Goal: Information Seeking & Learning: Understand process/instructions

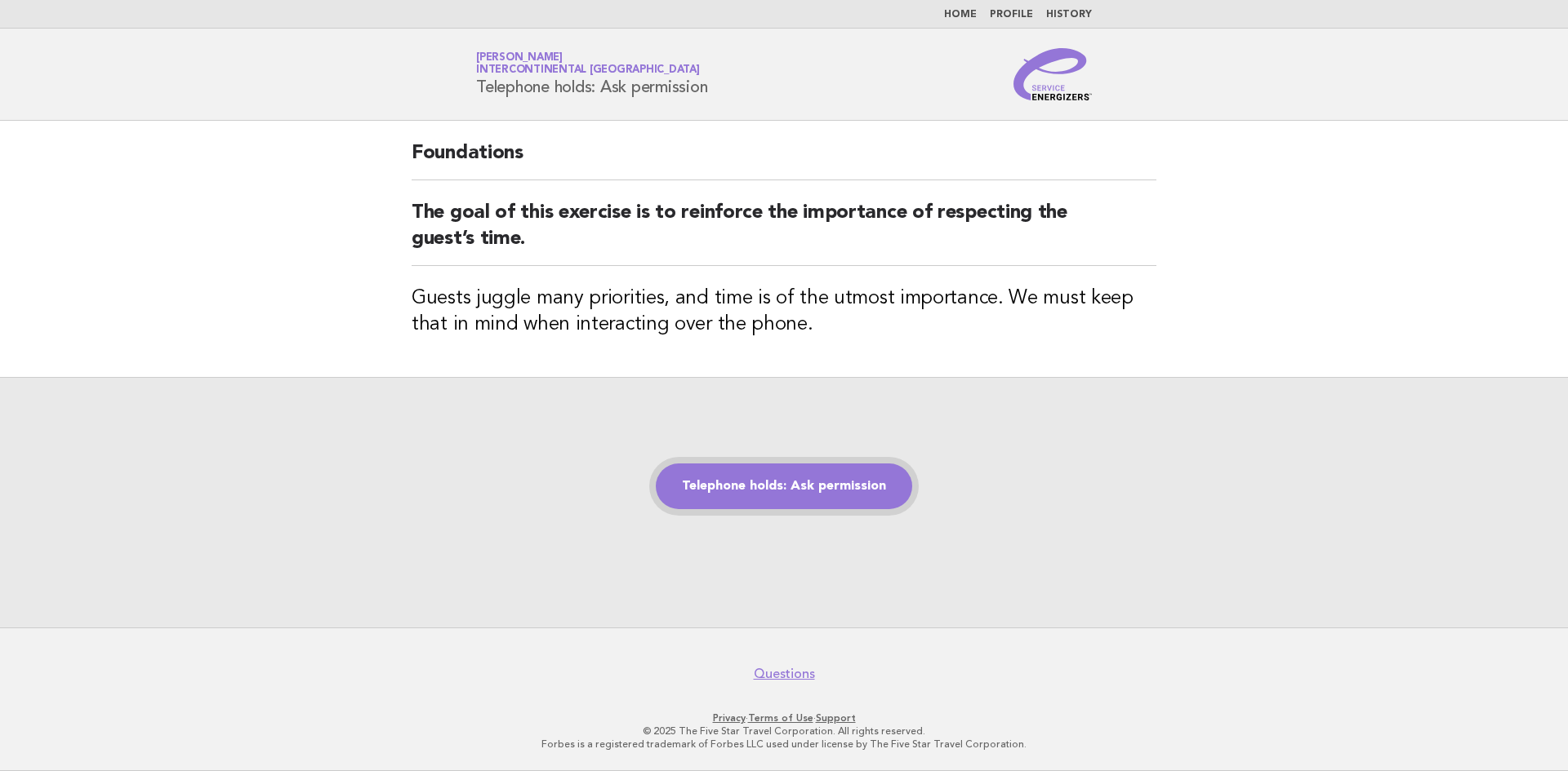
click at [750, 489] on link "Telephone holds: Ask permission" at bounding box center [784, 486] width 256 height 45
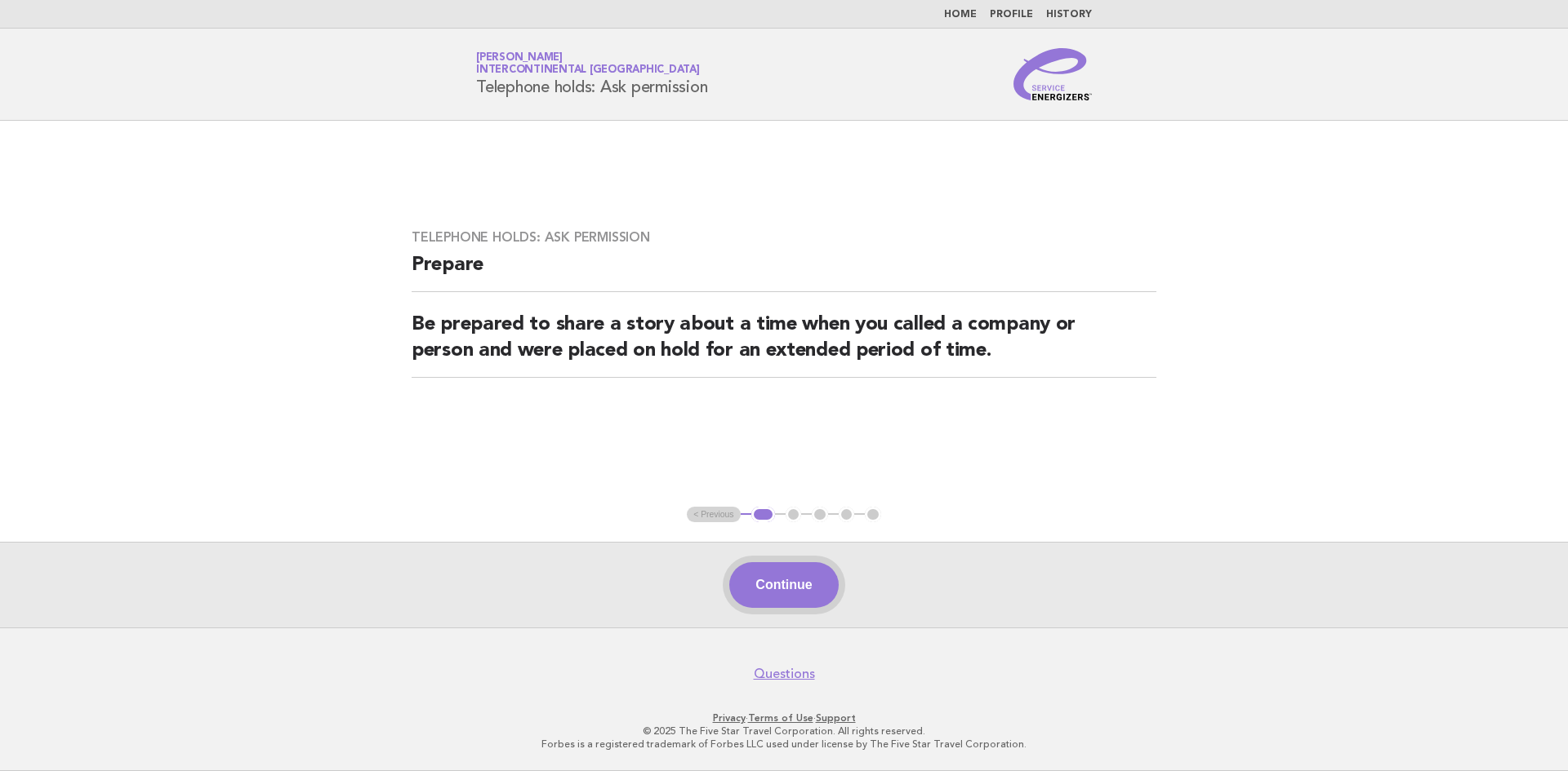
click at [806, 598] on button "Continue" at bounding box center [784, 585] width 109 height 45
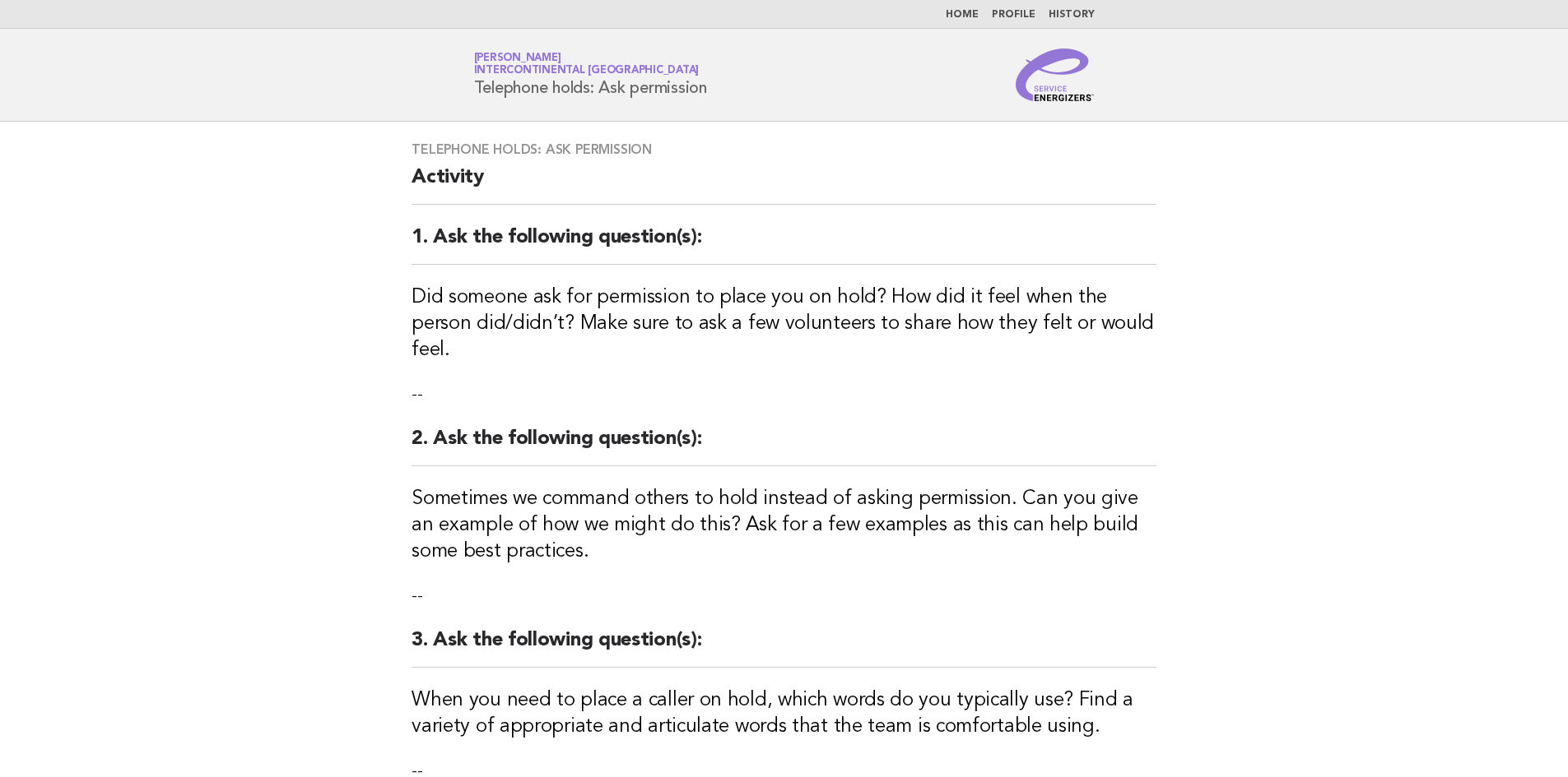
drag, startPoint x: 814, startPoint y: 599, endPoint x: 720, endPoint y: 558, distance: 102.6
click at [719, 558] on div "Telephone holds: Ask permission Activity 1. Ask the following question(s): Did …" at bounding box center [784, 558] width 784 height 873
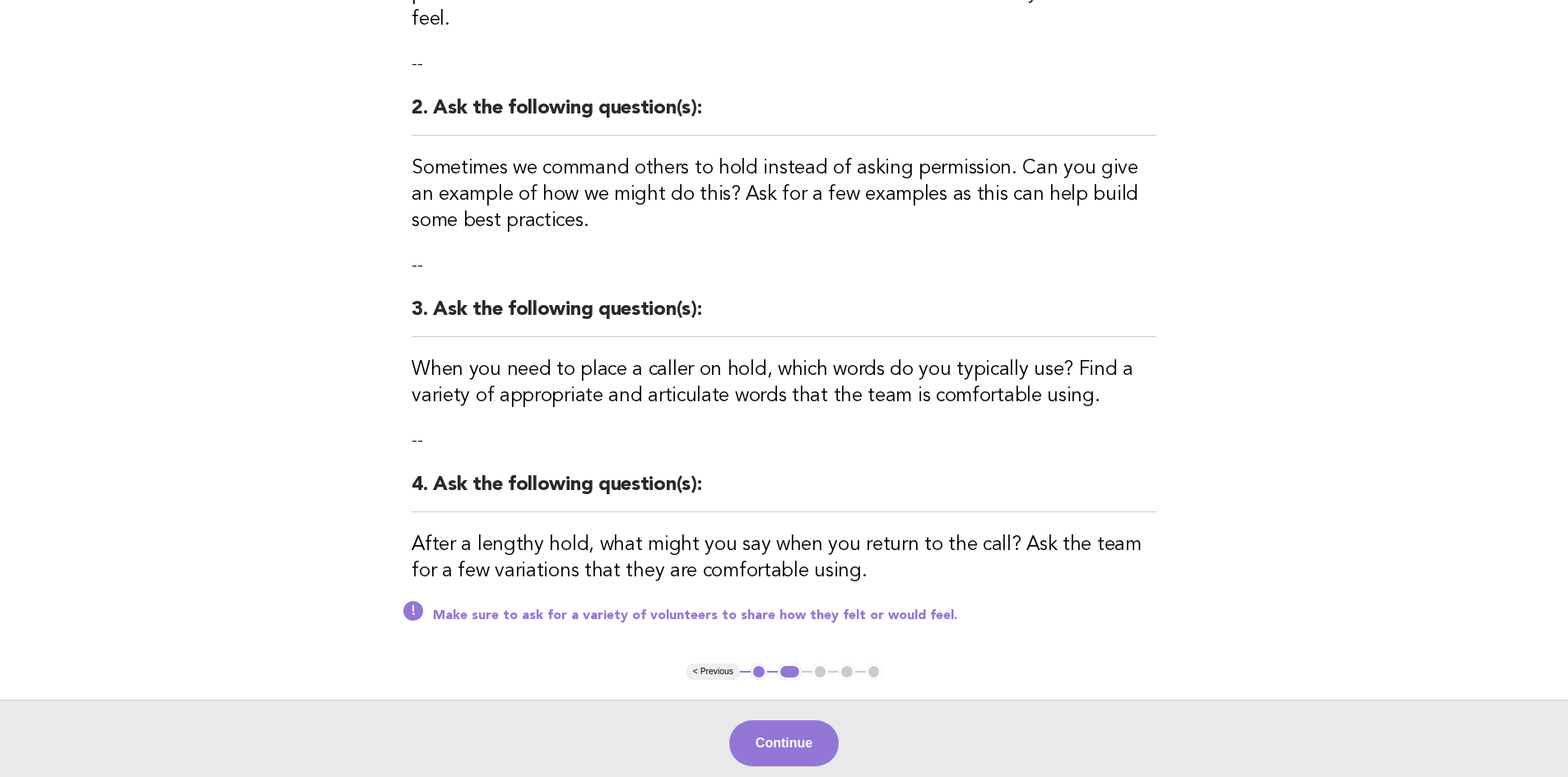
scroll to position [457, 0]
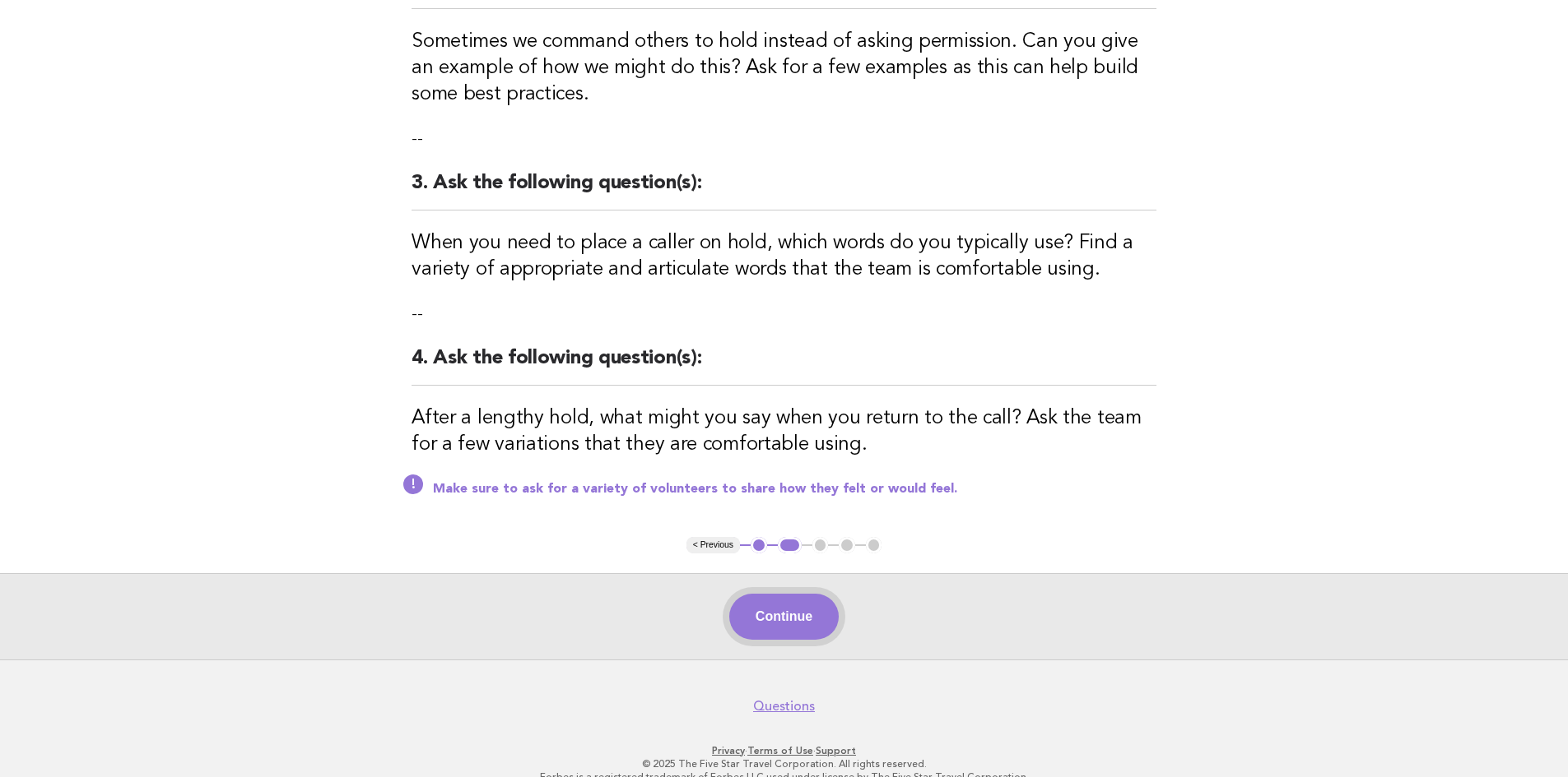
click at [765, 596] on button "Continue" at bounding box center [784, 616] width 110 height 46
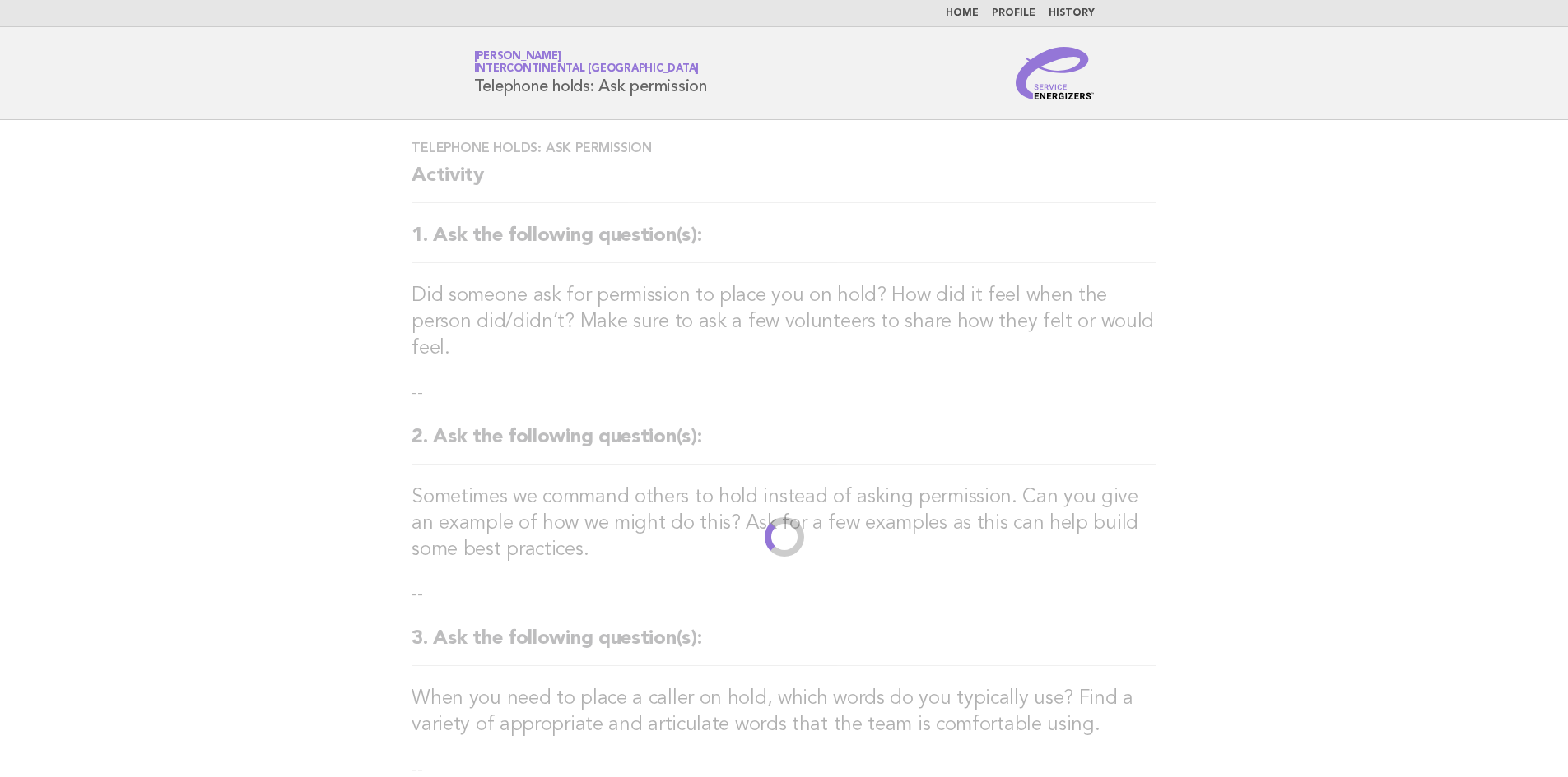
scroll to position [0, 0]
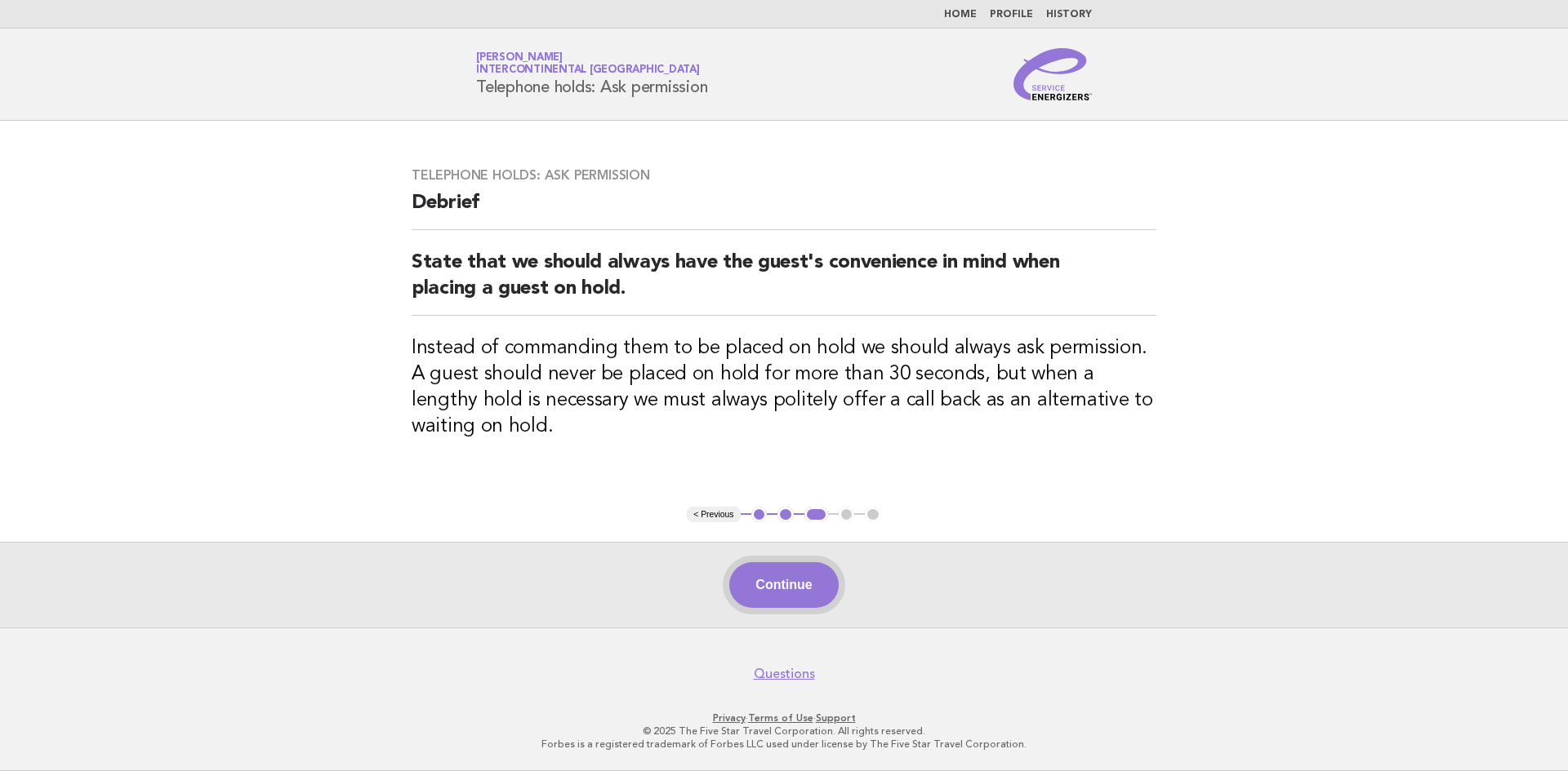
click at [757, 592] on button "Continue" at bounding box center [784, 585] width 109 height 45
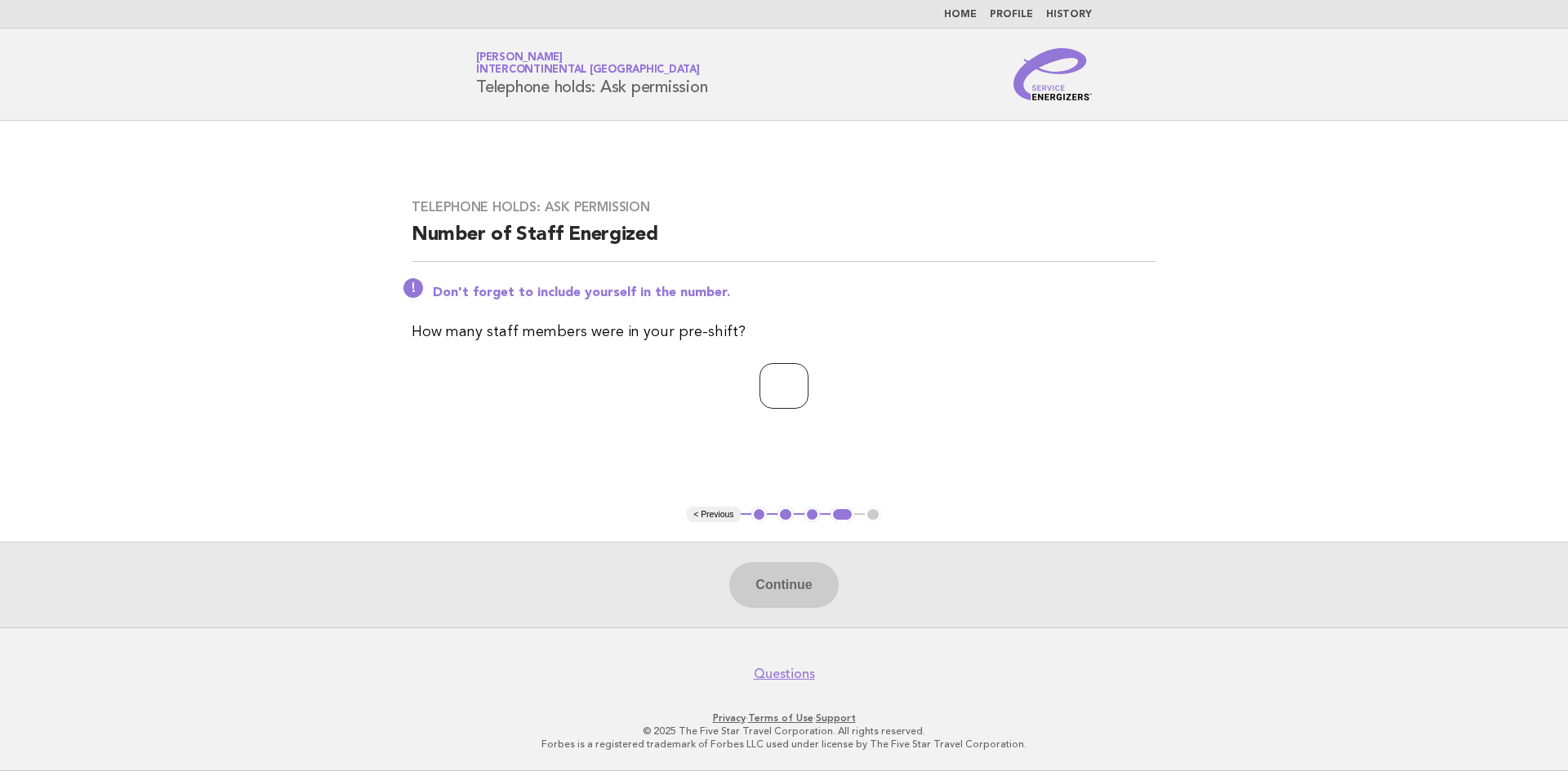
type input "*"
click at [809, 382] on input "*" at bounding box center [784, 386] width 49 height 45
click at [781, 583] on button "Continue" at bounding box center [784, 585] width 109 height 45
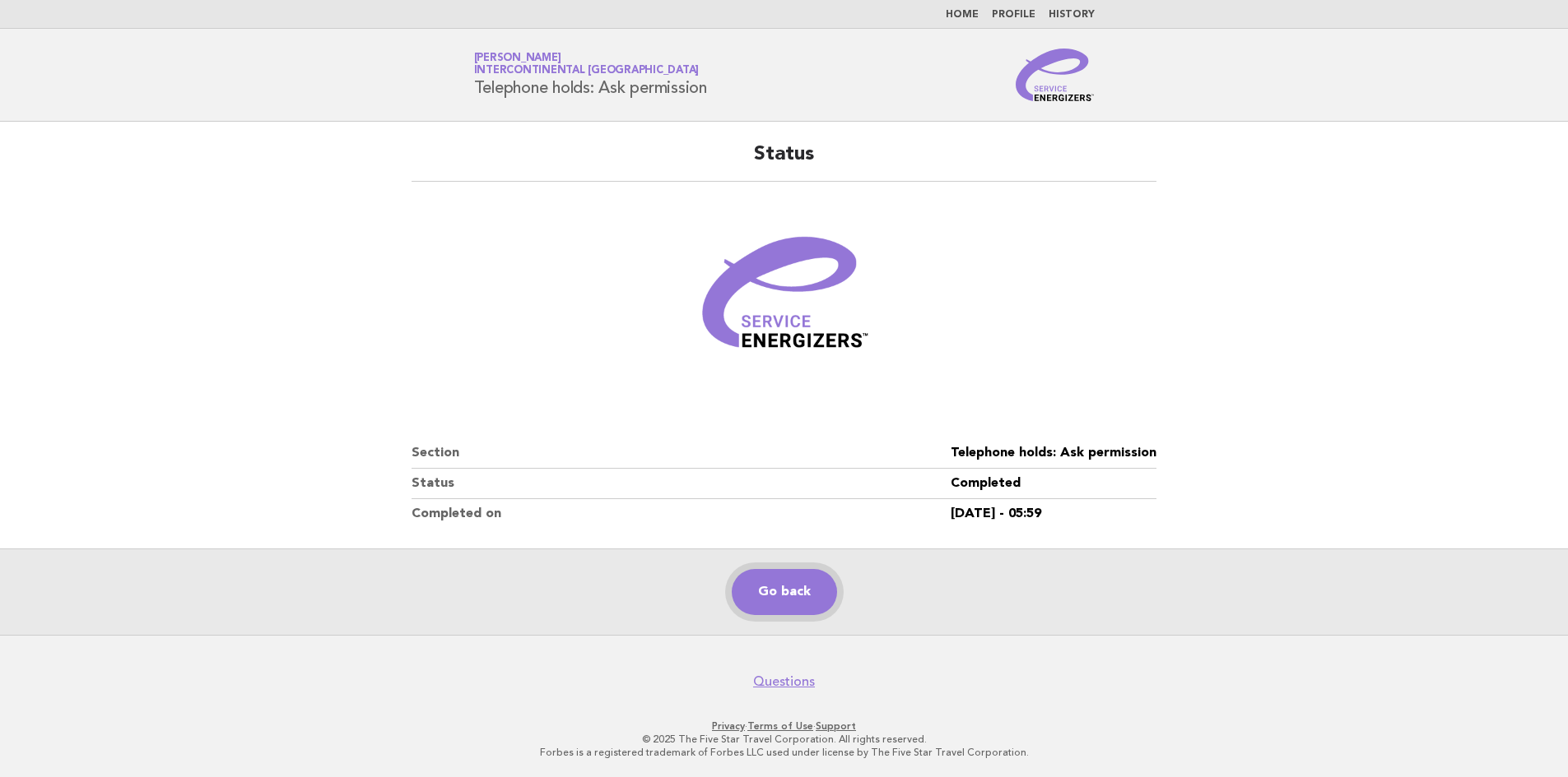
drag, startPoint x: 779, startPoint y: 586, endPoint x: 774, endPoint y: 576, distance: 11.2
click at [779, 586] on link "Go back" at bounding box center [784, 592] width 105 height 46
